Goal: Information Seeking & Learning: Learn about a topic

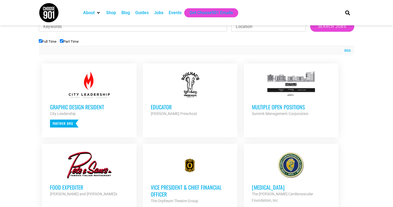
scroll to position [186, 0]
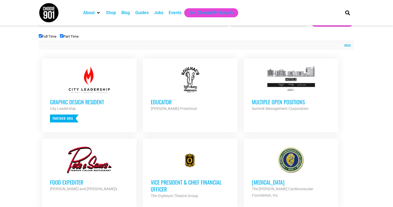
click at [187, 104] on h3 "Educator" at bounding box center [190, 102] width 79 height 7
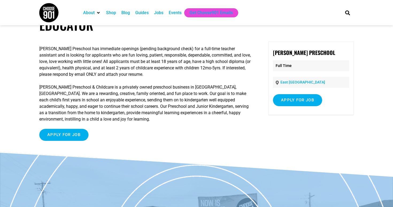
scroll to position [24, 0]
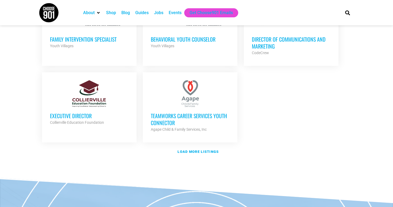
scroll to position [641, 0]
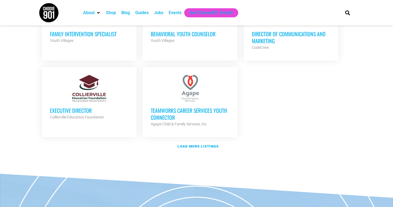
click at [209, 146] on strong "Load more listings" at bounding box center [197, 147] width 41 height 4
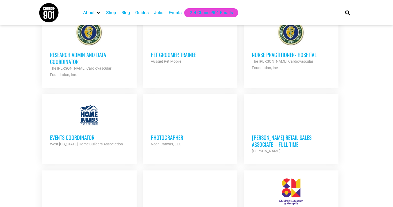
scroll to position [850, 0]
